Goal: Task Accomplishment & Management: Manage account settings

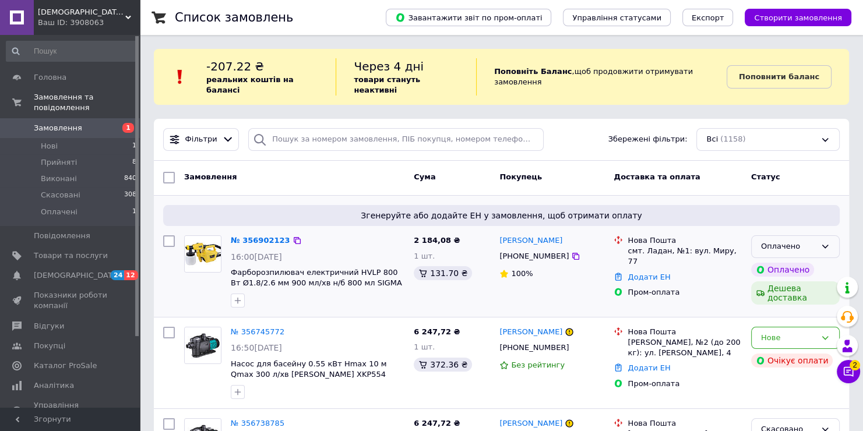
click at [824, 242] on icon at bounding box center [825, 246] width 9 height 9
click at [815, 261] on li "Прийнято" at bounding box center [795, 272] width 87 height 22
click at [851, 374] on icon at bounding box center [849, 372] width 12 height 12
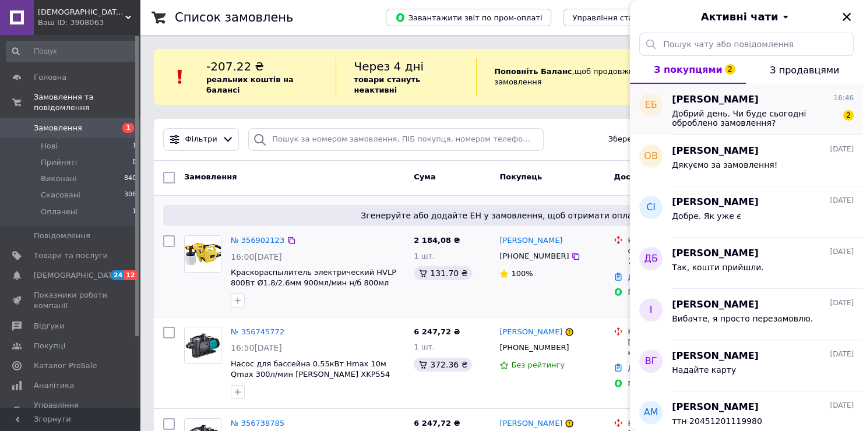
click at [798, 96] on div "[PERSON_NAME] 16:46" at bounding box center [763, 99] width 182 height 13
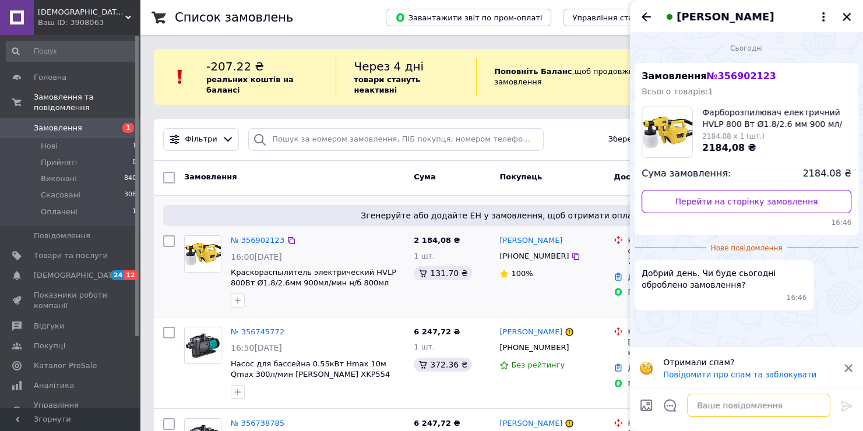
click at [738, 410] on textarea at bounding box center [758, 405] width 143 height 23
click at [755, 415] on textarea at bounding box center [758, 405] width 143 height 23
type textarea "Вітаю відправка завтра"
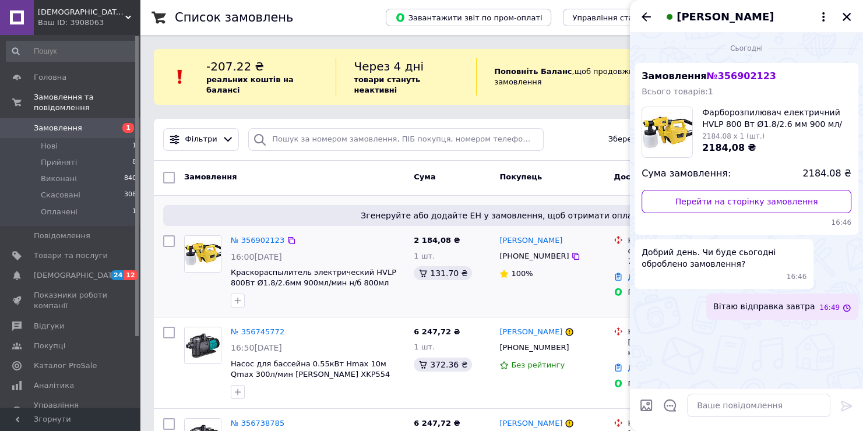
click at [839, 16] on div "[PERSON_NAME]" at bounding box center [746, 16] width 233 height 33
click at [849, 16] on icon "Закрити" at bounding box center [847, 17] width 10 height 10
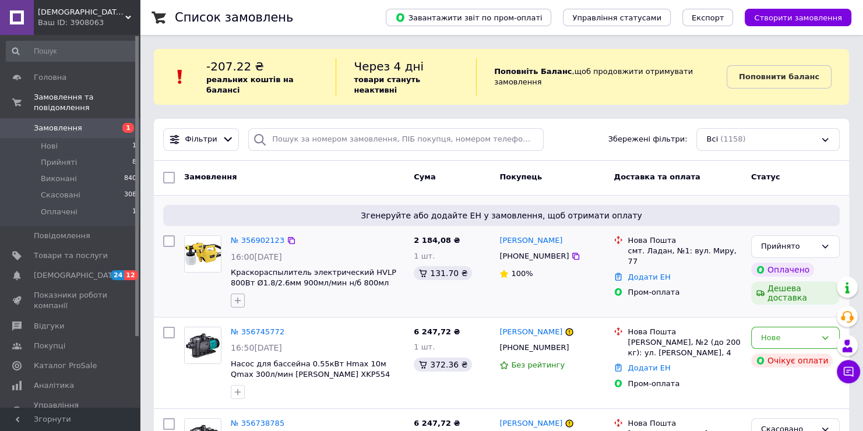
click at [240, 296] on icon "button" at bounding box center [237, 300] width 9 height 9
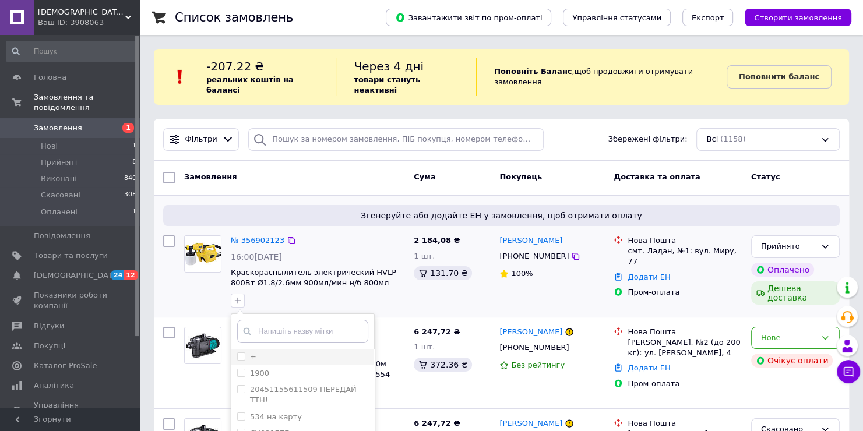
click at [241, 353] on input "+" at bounding box center [241, 357] width 8 height 8
checkbox input "true"
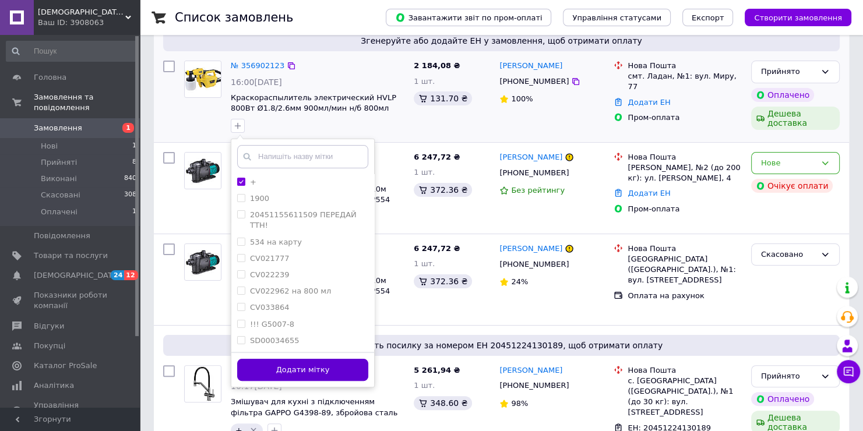
click at [339, 359] on button "Додати мітку" at bounding box center [302, 370] width 131 height 23
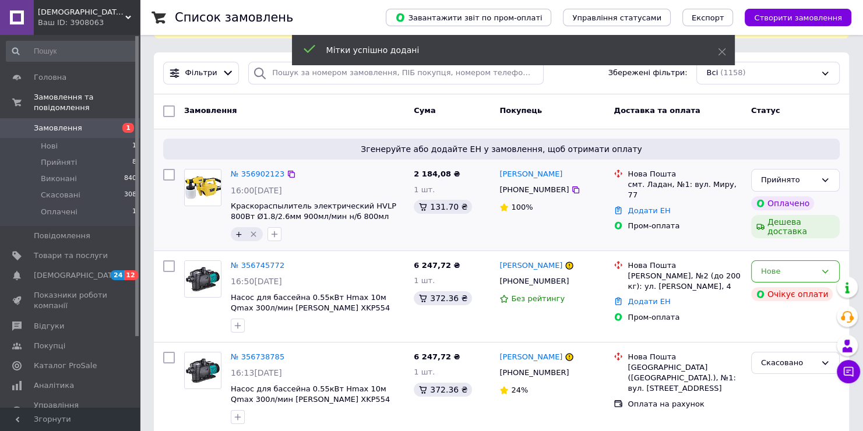
scroll to position [58, 0]
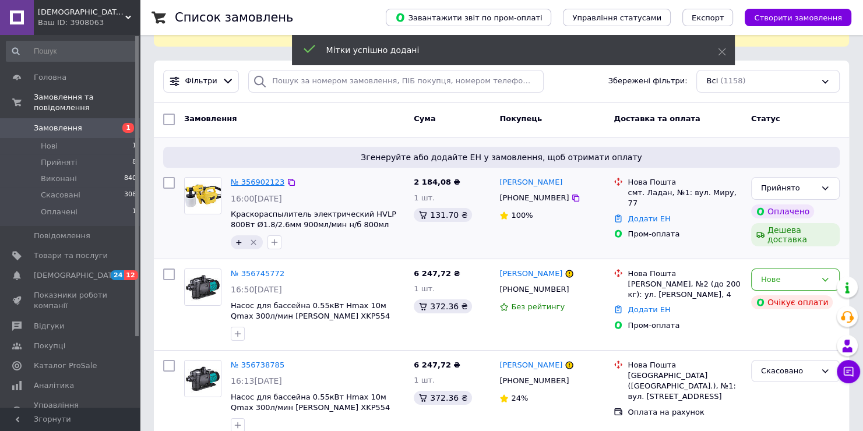
click at [263, 178] on link "№ 356902123" at bounding box center [258, 182] width 54 height 9
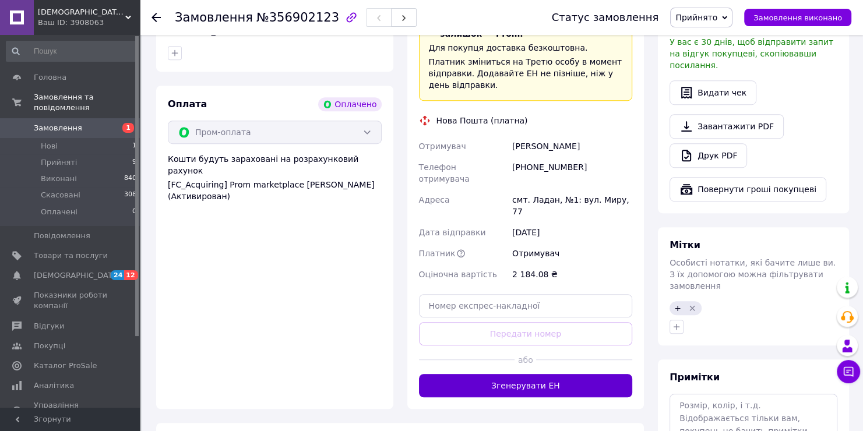
click at [535, 374] on button "Згенерувати ЕН" at bounding box center [526, 385] width 214 height 23
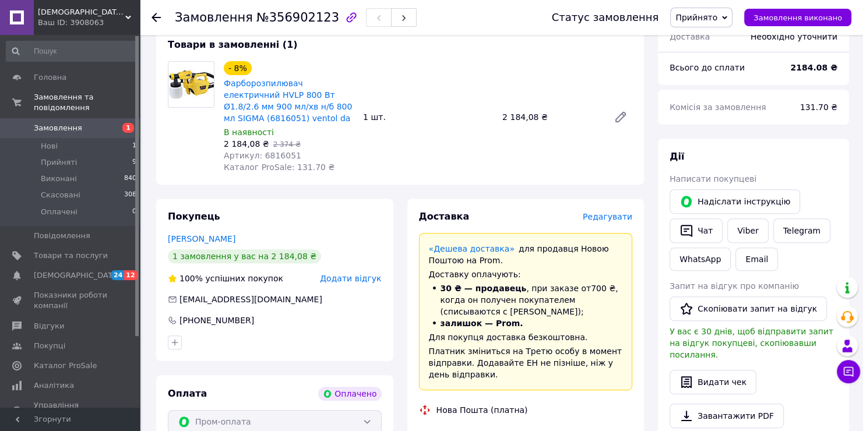
scroll to position [408, 0]
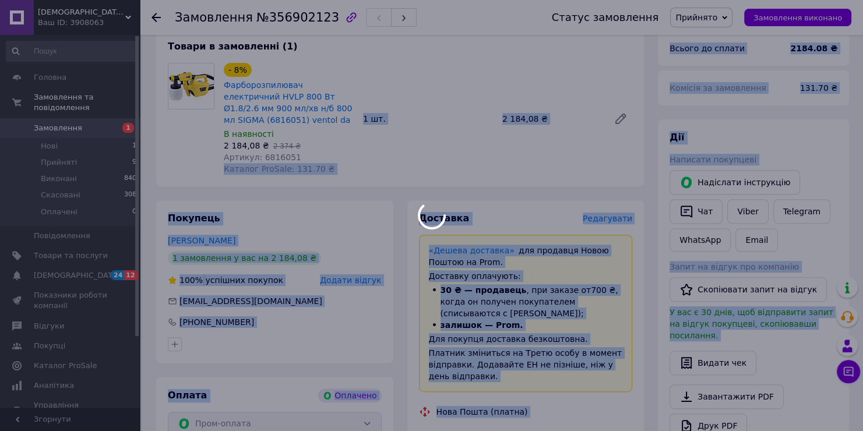
drag, startPoint x: 296, startPoint y: 145, endPoint x: 256, endPoint y: 150, distance: 40.6
click at [256, 150] on body "[DEMOGRAPHIC_DATA] сантехніка Ваш ID: 3908063 Сайт Santechkiev сантехніка Кабін…" at bounding box center [431, 254] width 863 height 1325
copy span "6816051"
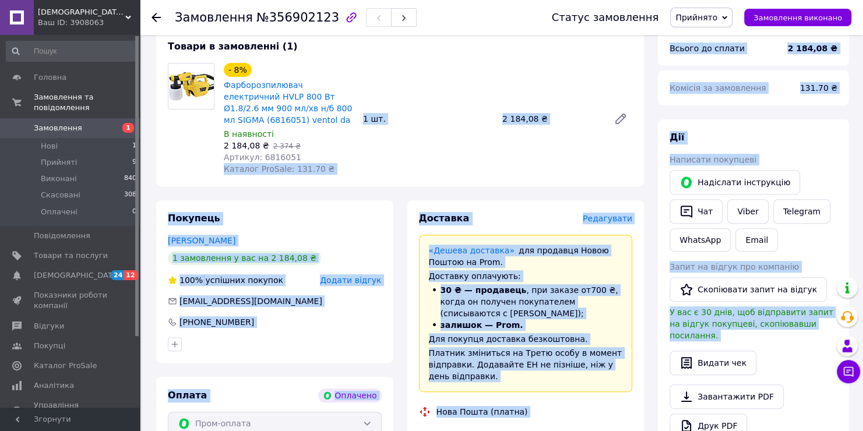
click at [442, 152] on div "- 8% Фарборозпилювач електричний HVLP 800 Вт Ø1.8/2.6 мм 900 мл/хв н/б 800 мл S…" at bounding box center [428, 119] width 418 height 117
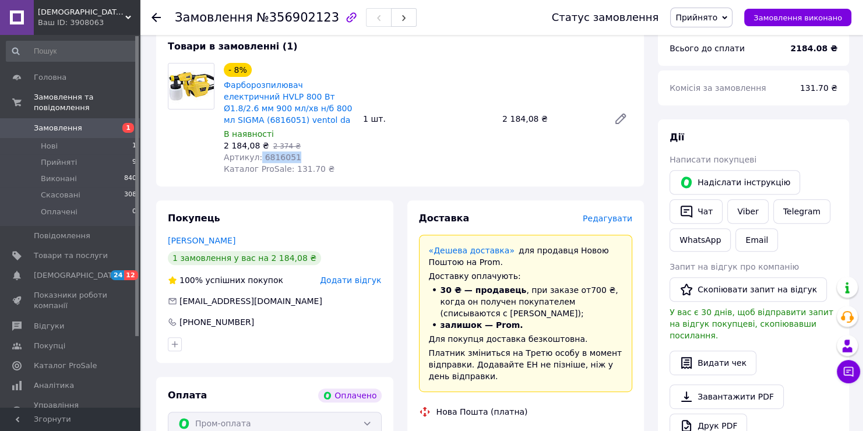
drag, startPoint x: 305, startPoint y: 149, endPoint x: 257, endPoint y: 149, distance: 48.4
click at [257, 152] on div "Артикул: 6816051" at bounding box center [289, 158] width 130 height 12
copy span "6816051"
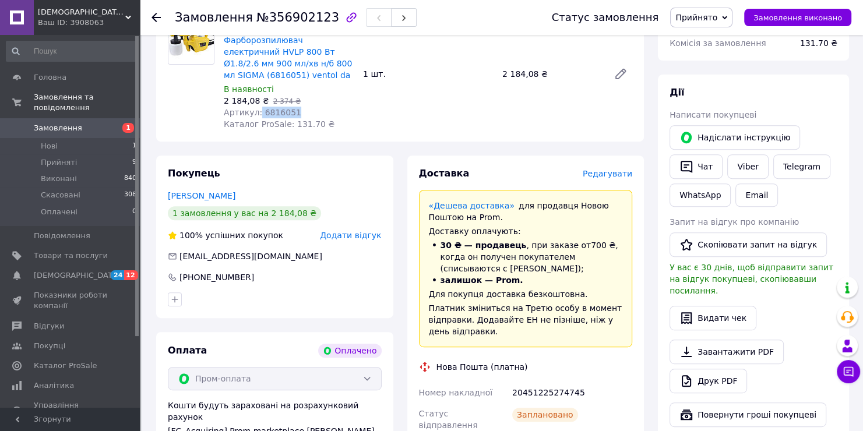
scroll to position [583, 0]
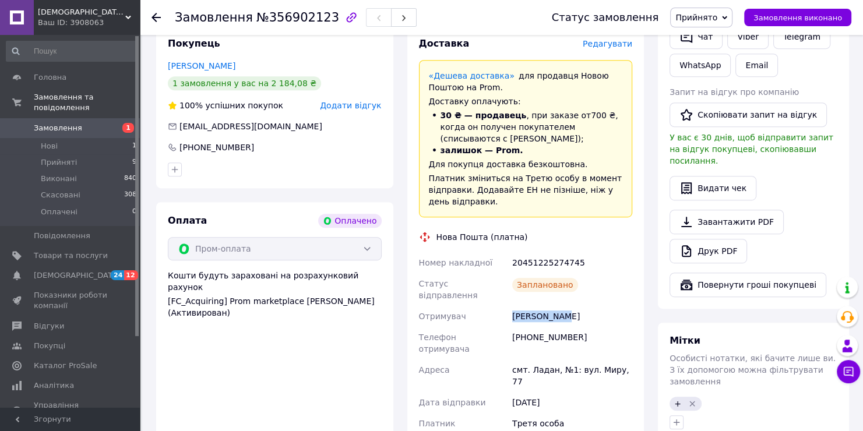
drag, startPoint x: 544, startPoint y: 303, endPoint x: 508, endPoint y: 303, distance: 36.7
click at [508, 303] on div "Номер накладної 20451225274745 Статус відправлення Заплановано Отримувач [PERSO…" at bounding box center [526, 369] width 219 height 235
copy div "Отримувач [PERSON_NAME]"
drag, startPoint x: 586, startPoint y: 317, endPoint x: 509, endPoint y: 321, distance: 77.0
click at [509, 321] on div "Номер накладної 20451225274745 Статус відправлення Заплановано Отримувач [PERSO…" at bounding box center [526, 369] width 219 height 235
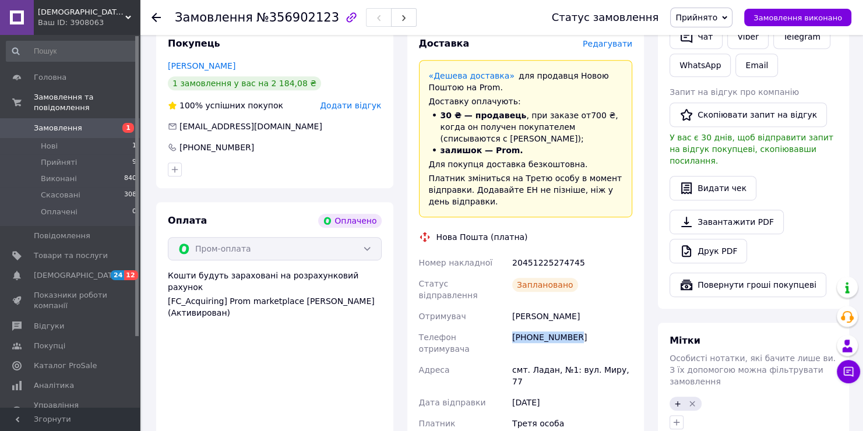
copy div "Телефон отримувача [PHONE_NUMBER]"
drag, startPoint x: 550, startPoint y: 340, endPoint x: 531, endPoint y: 342, distance: 18.7
click at [531, 360] on div "смт. Ладан, №1: вул. Миру, 77" at bounding box center [572, 376] width 125 height 33
copy div "Ладан"
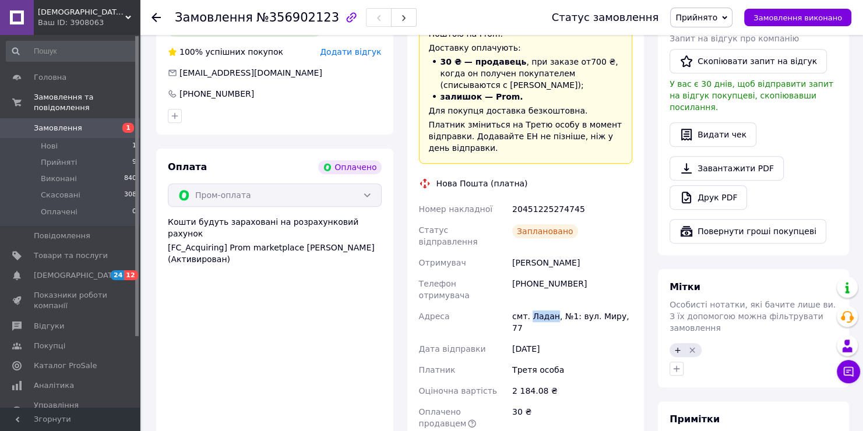
scroll to position [641, 0]
